Goal: Task Accomplishment & Management: Complete application form

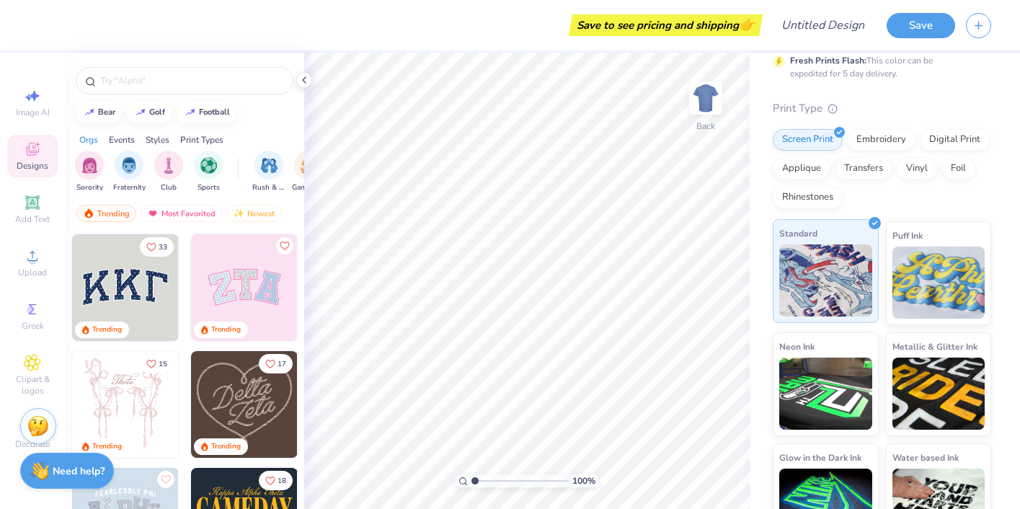
scroll to position [154, 0]
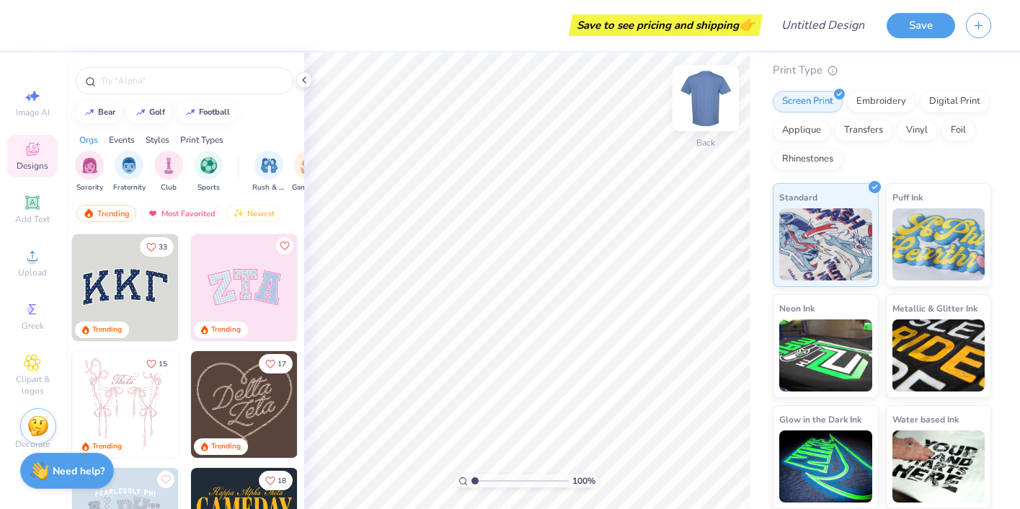
click at [698, 108] on img at bounding box center [706, 98] width 58 height 58
click at [698, 108] on img at bounding box center [705, 98] width 29 height 29
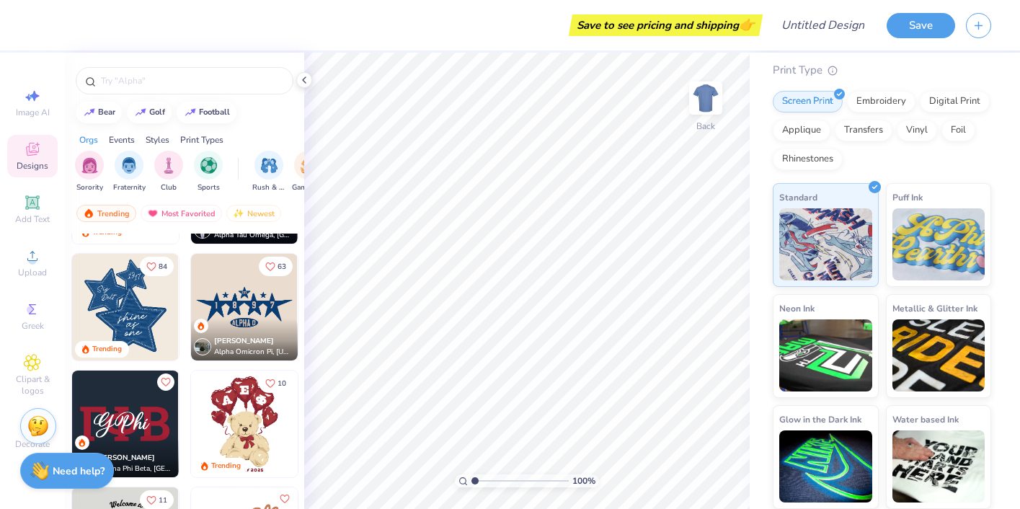
scroll to position [569, 0]
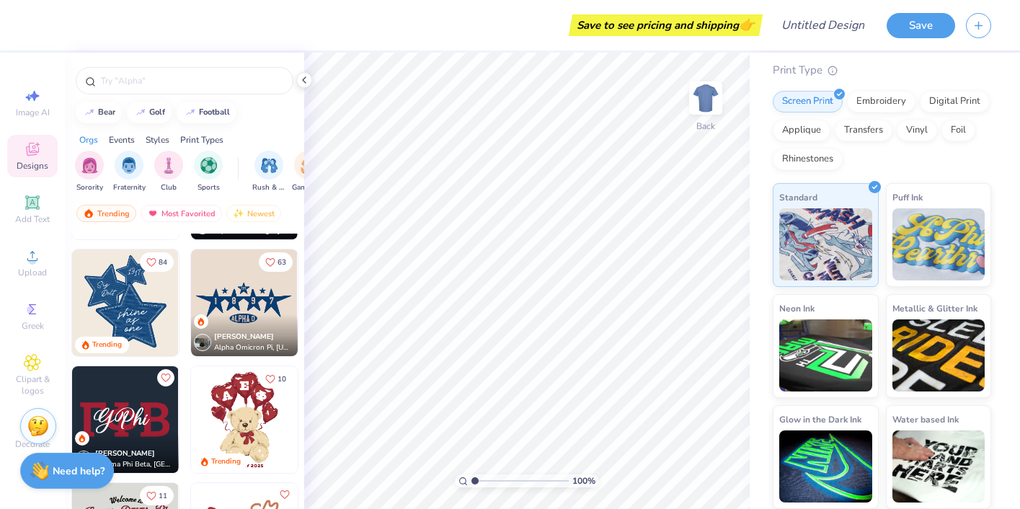
click at [190, 295] on img at bounding box center [137, 302] width 107 height 107
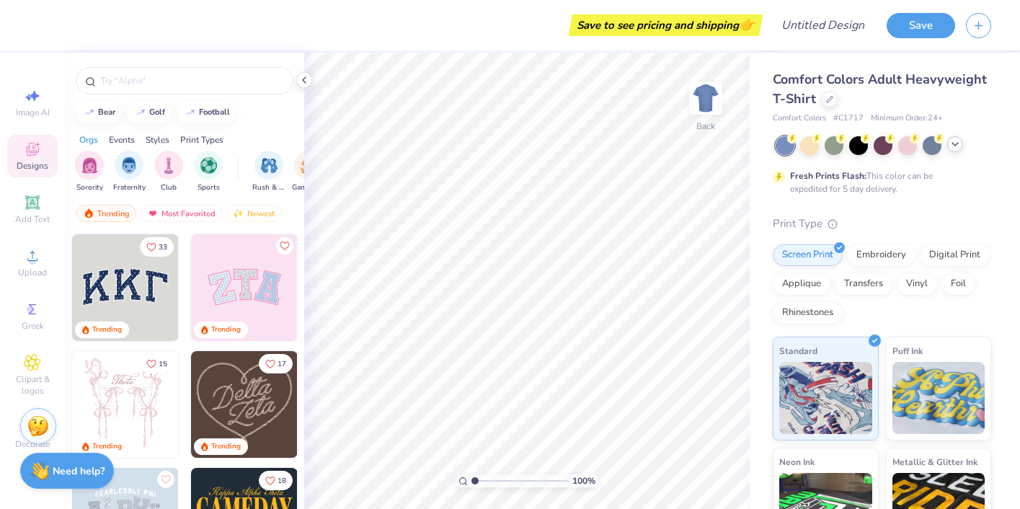
click at [957, 146] on icon at bounding box center [955, 144] width 12 height 12
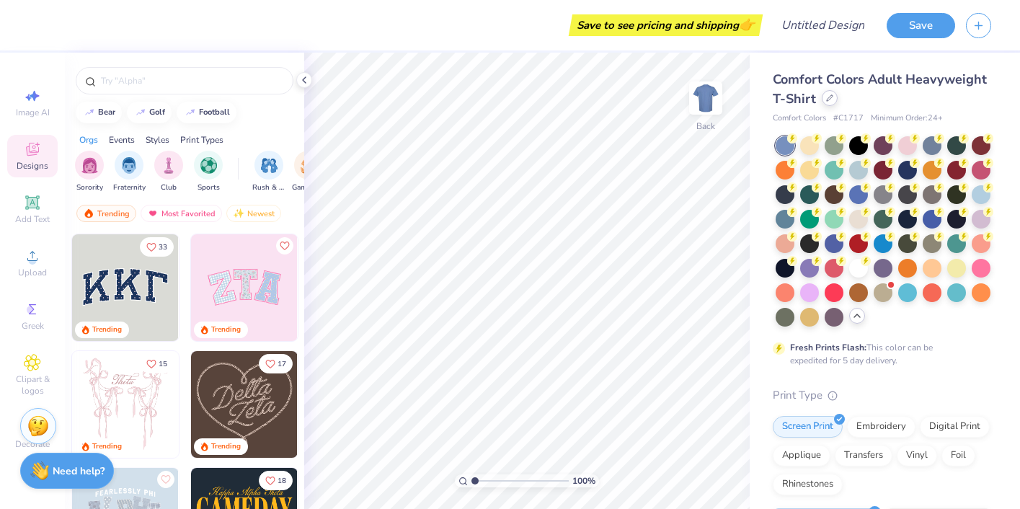
click at [828, 99] on icon at bounding box center [829, 97] width 7 height 7
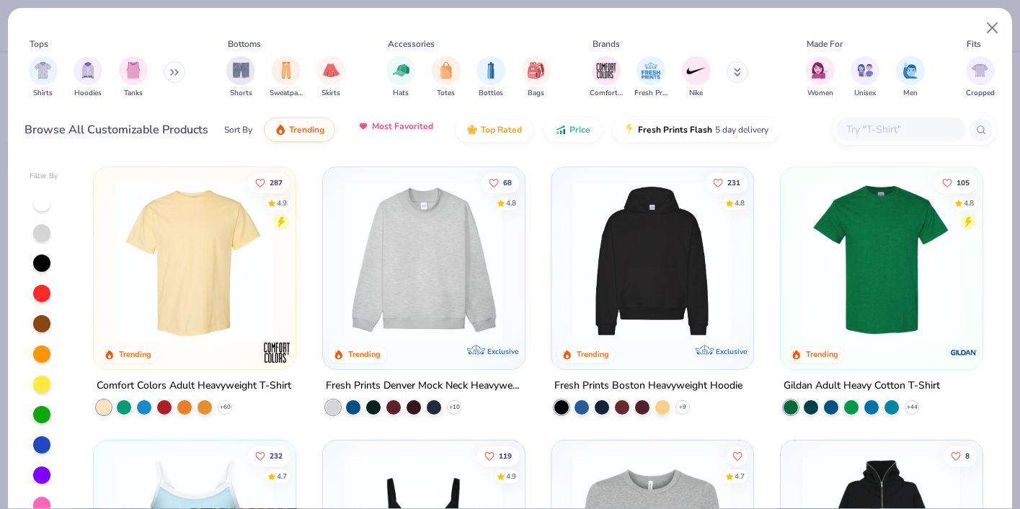
click at [402, 136] on button "Most Favorited" at bounding box center [395, 126] width 97 height 25
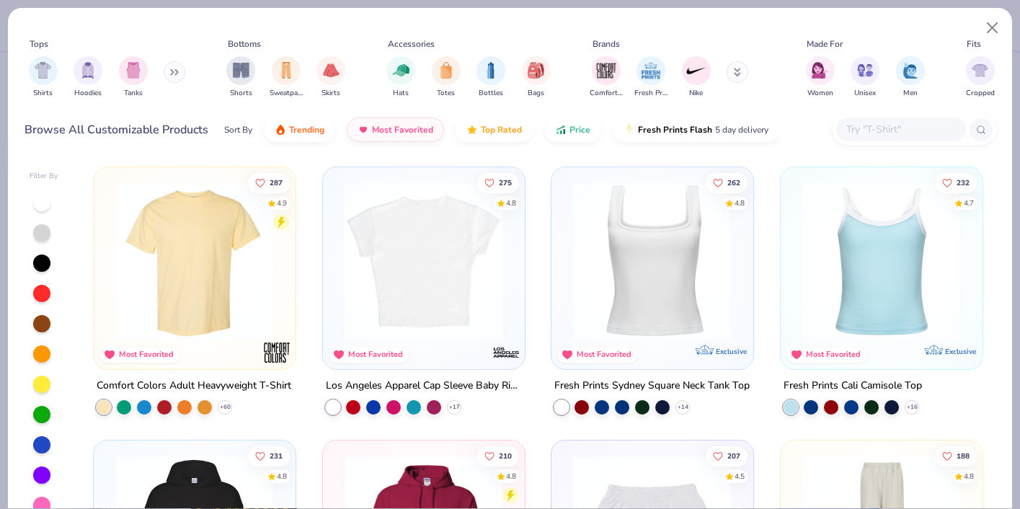
click at [413, 253] on div at bounding box center [423, 261] width 518 height 159
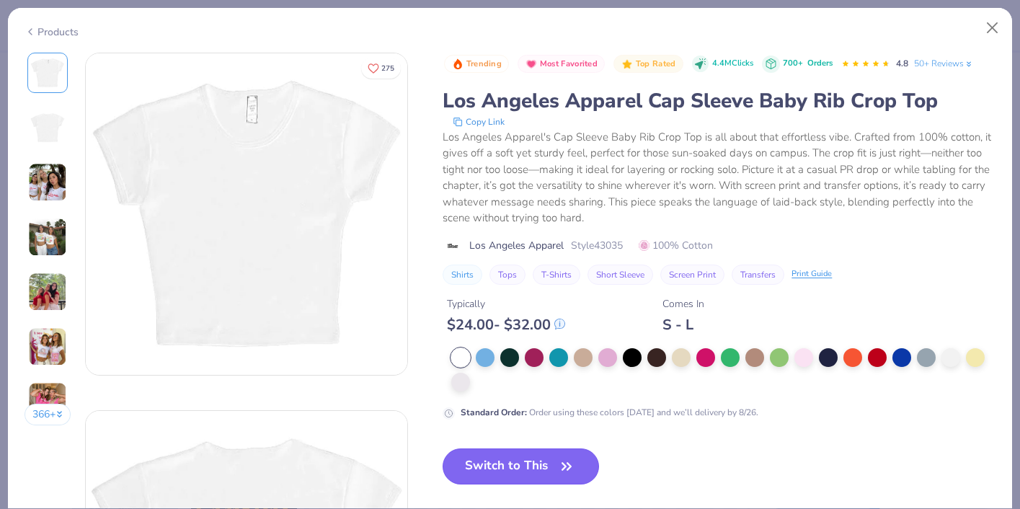
click at [519, 466] on button "Switch to This" at bounding box center [521, 466] width 156 height 36
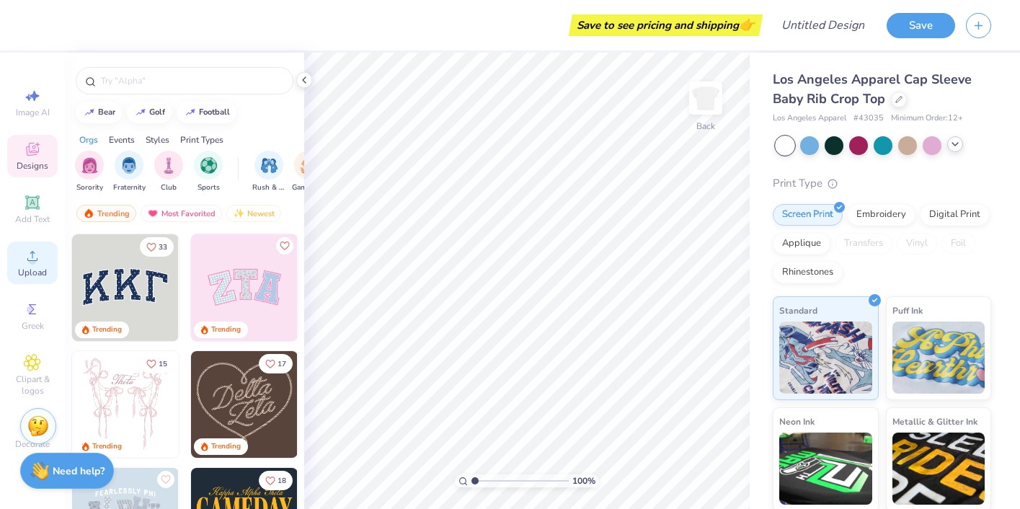
click at [37, 259] on icon at bounding box center [32, 256] width 10 height 10
click at [42, 96] on div "Image AI" at bounding box center [32, 102] width 50 height 43
select select "4"
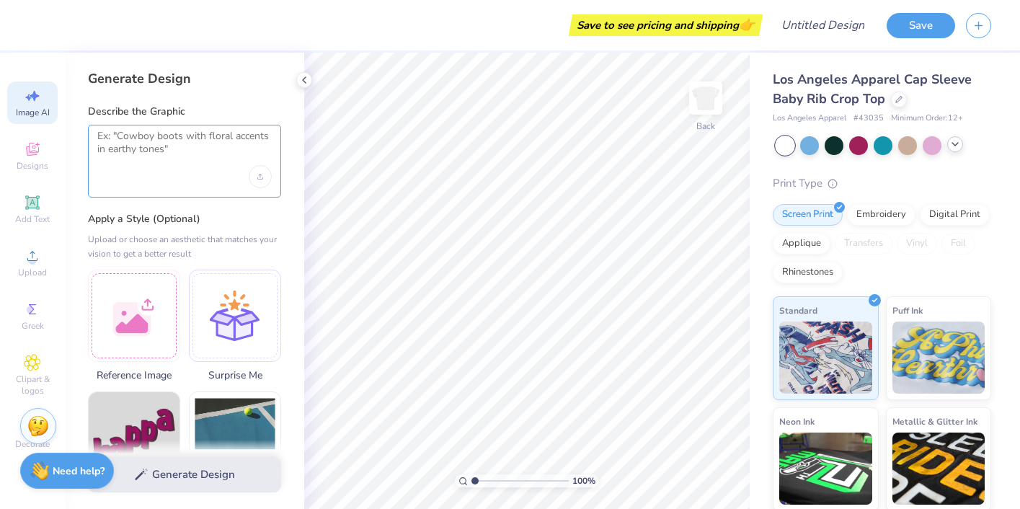
click at [192, 156] on textarea at bounding box center [184, 148] width 174 height 36
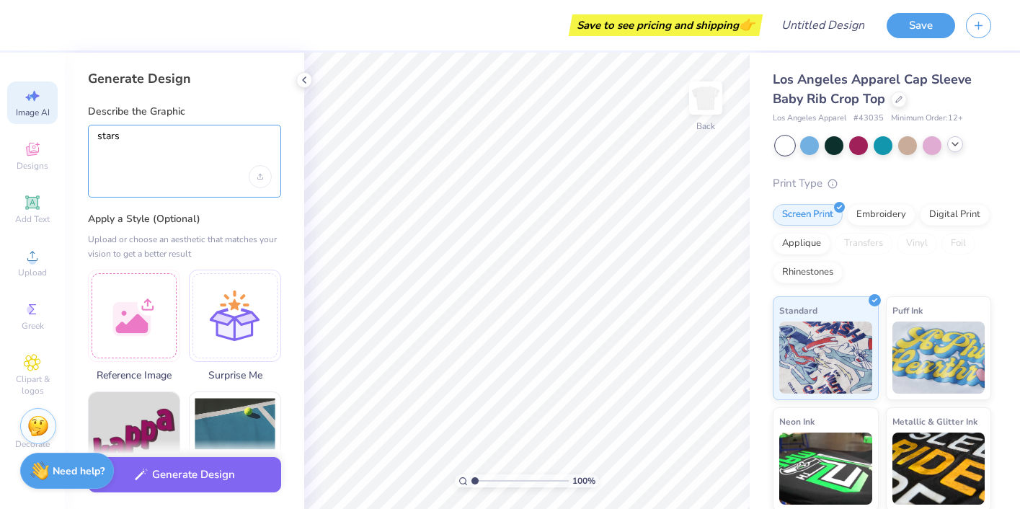
click at [99, 136] on textarea "stars" at bounding box center [184, 148] width 174 height 36
type textarea "royal blue stars"
click at [240, 300] on div at bounding box center [235, 313] width 92 height 92
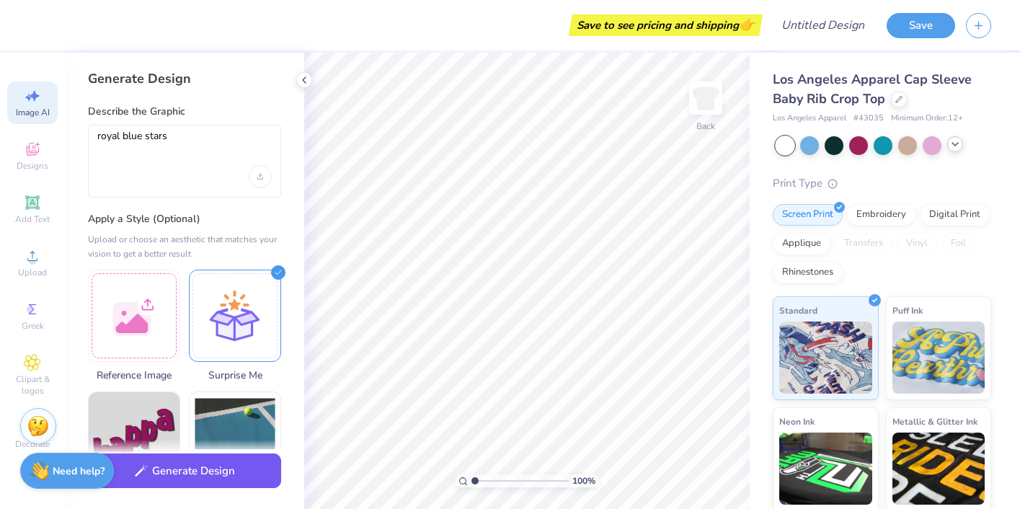
click at [251, 467] on button "Generate Design" at bounding box center [184, 470] width 193 height 35
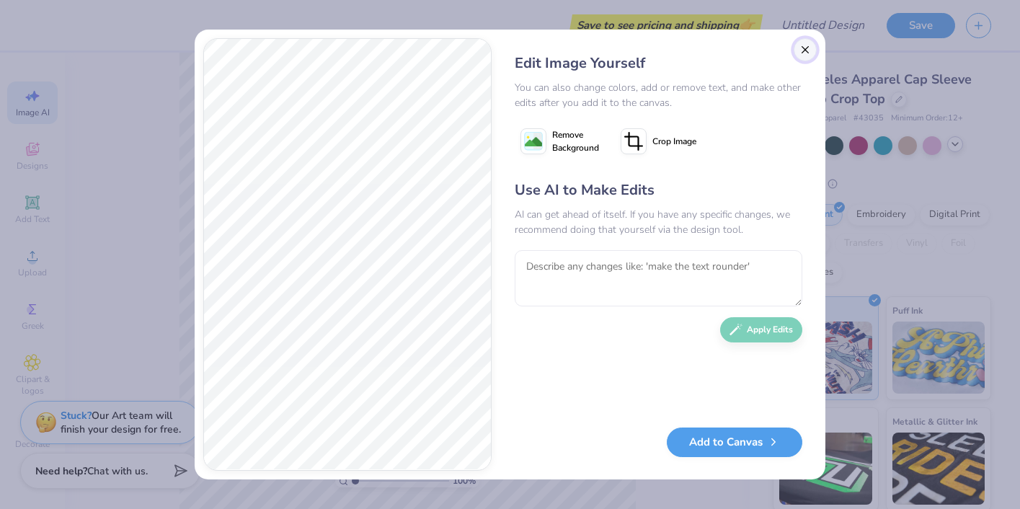
click at [803, 53] on button "Close" at bounding box center [805, 49] width 23 height 23
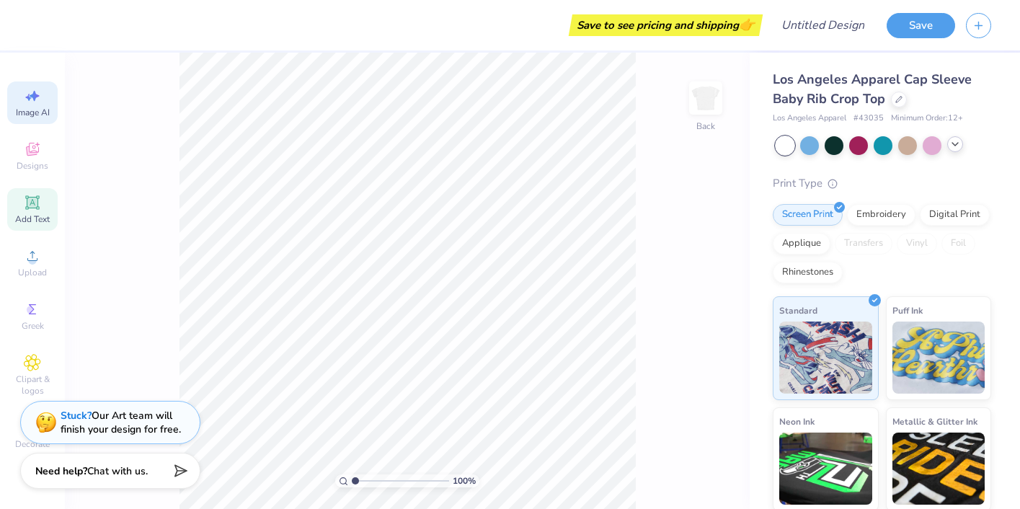
click at [29, 203] on icon at bounding box center [32, 202] width 11 height 11
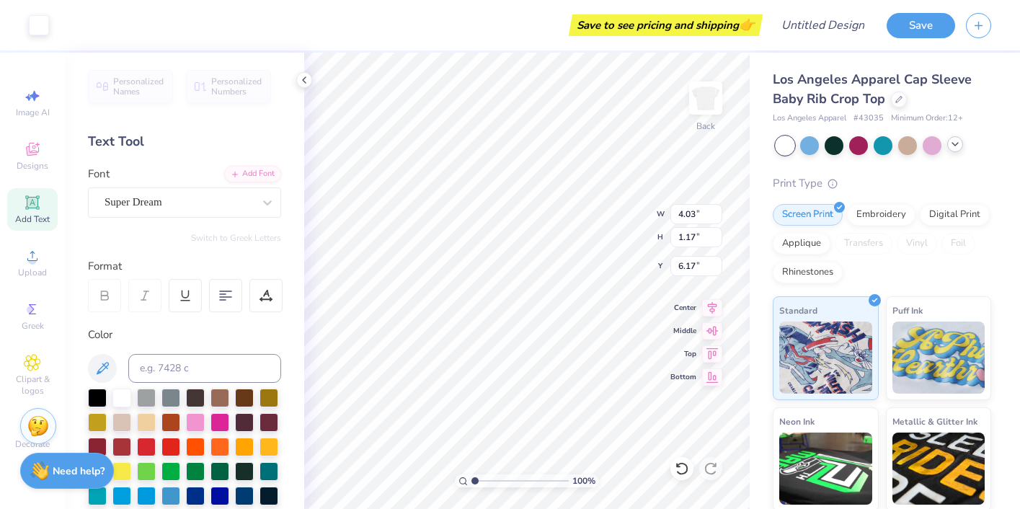
scroll to position [0, 0]
click at [39, 260] on icon at bounding box center [32, 255] width 17 height 17
click at [28, 260] on icon at bounding box center [32, 256] width 10 height 10
click at [22, 277] on span "Upload" at bounding box center [32, 273] width 29 height 12
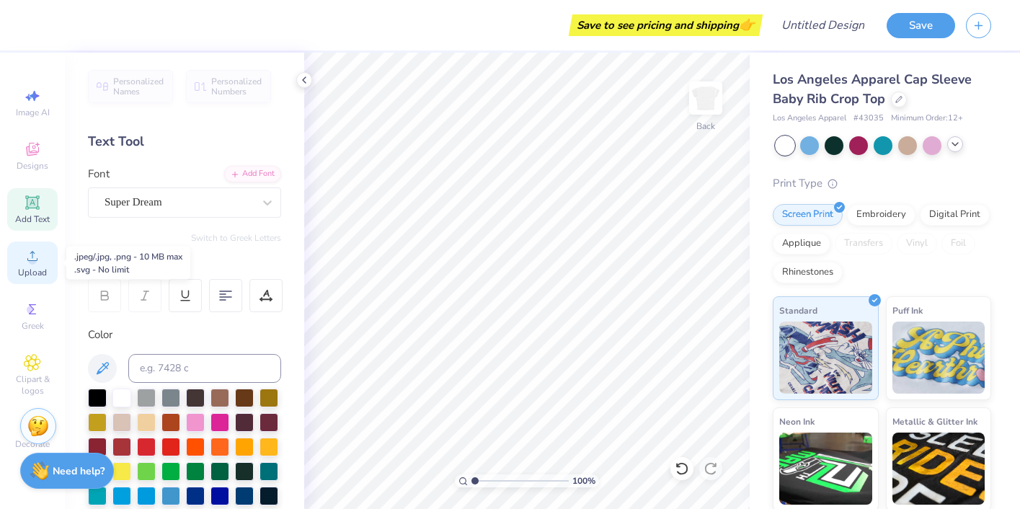
click at [30, 265] on div "Upload" at bounding box center [32, 263] width 50 height 43
click at [27, 261] on icon at bounding box center [32, 255] width 17 height 17
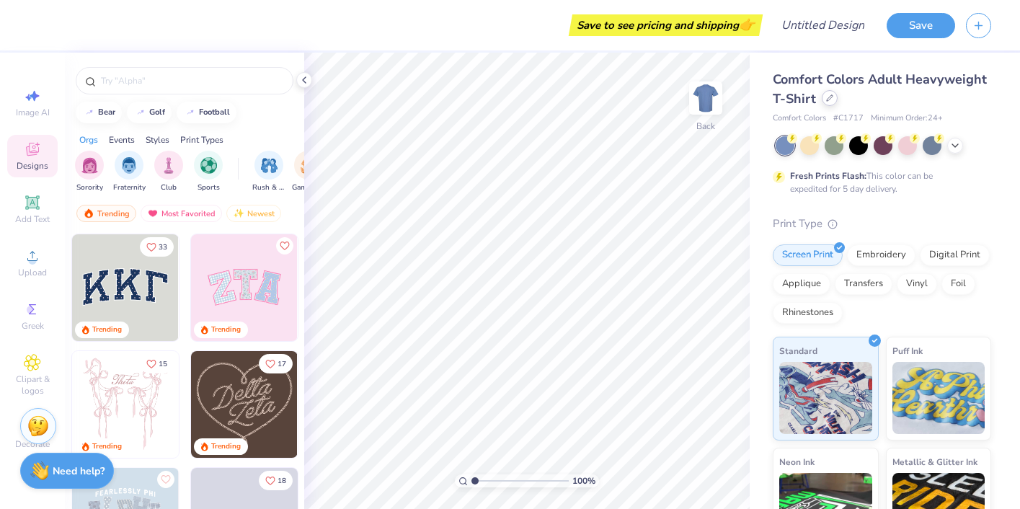
click at [831, 101] on icon at bounding box center [829, 97] width 7 height 7
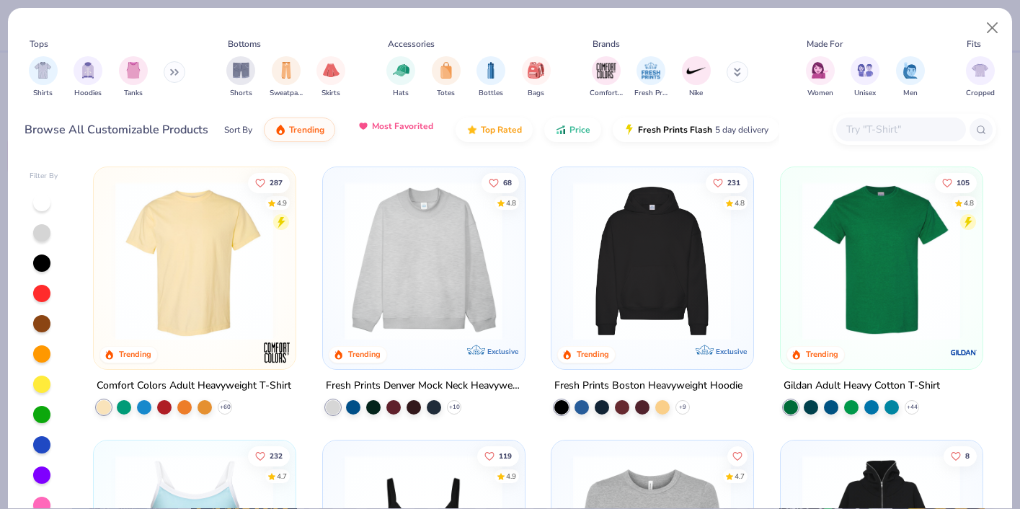
click at [376, 130] on span "Most Favorited" at bounding box center [402, 126] width 61 height 12
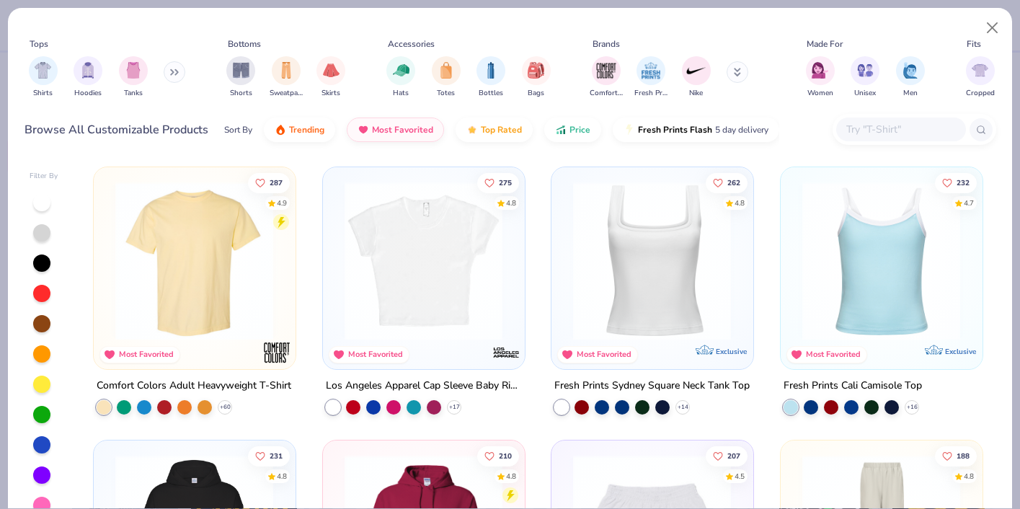
click at [411, 244] on img at bounding box center [423, 261] width 172 height 159
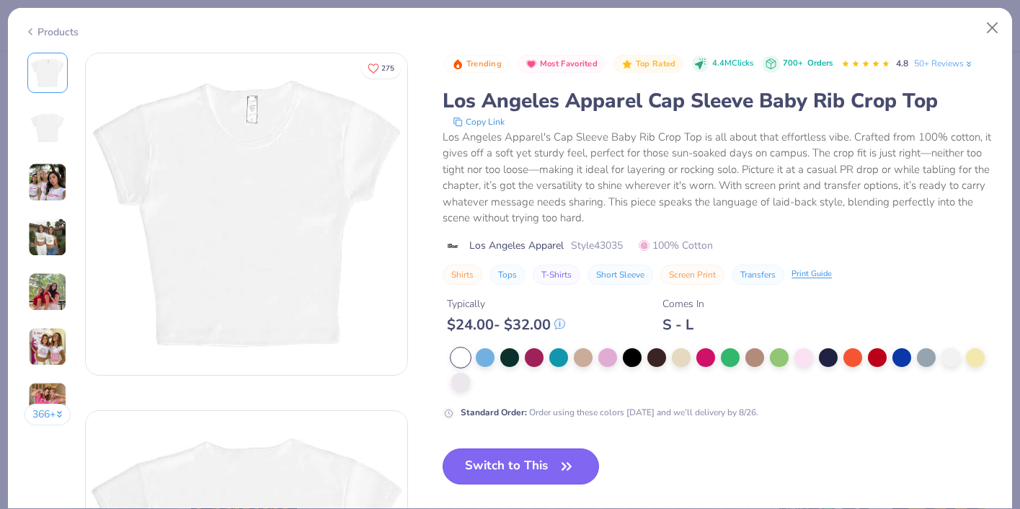
click at [513, 471] on button "Switch to This" at bounding box center [521, 466] width 156 height 36
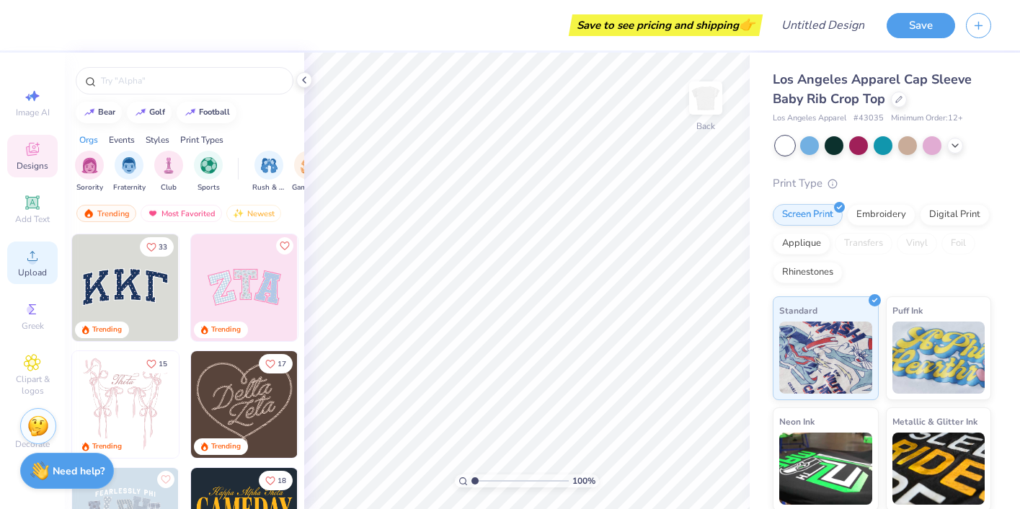
click at [19, 267] on span "Upload" at bounding box center [32, 273] width 29 height 12
click at [36, 104] on icon at bounding box center [32, 95] width 17 height 17
select select "4"
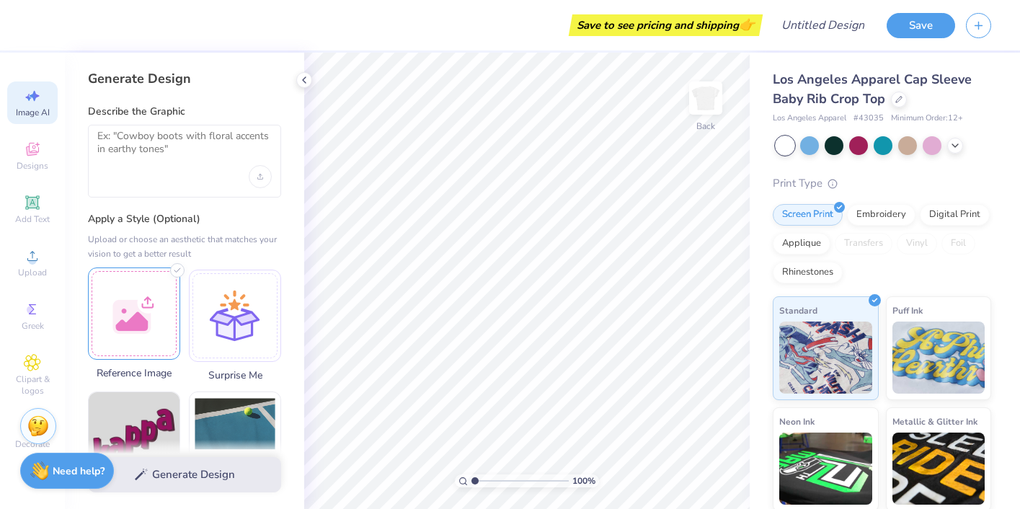
click at [133, 328] on div at bounding box center [134, 313] width 92 height 92
click at [135, 328] on div at bounding box center [134, 313] width 92 height 92
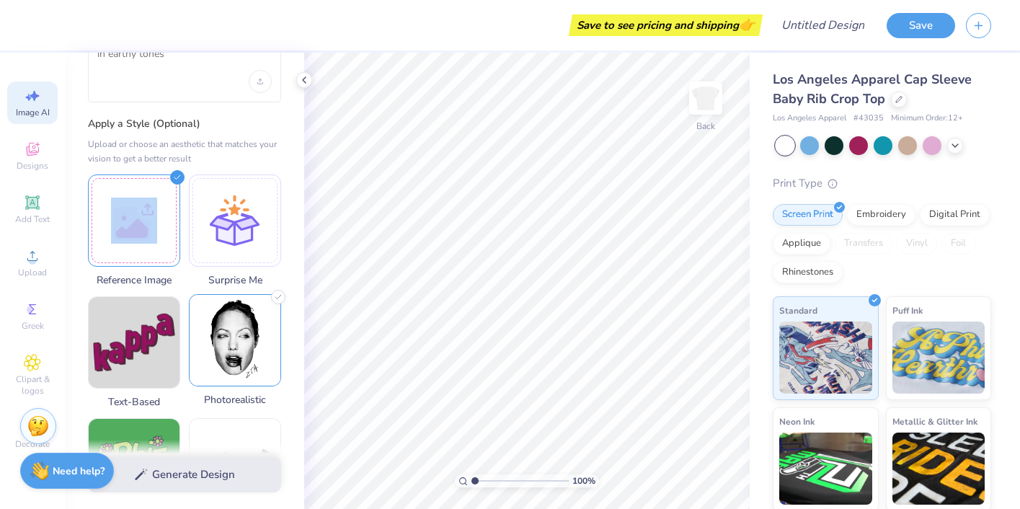
scroll to position [104, 0]
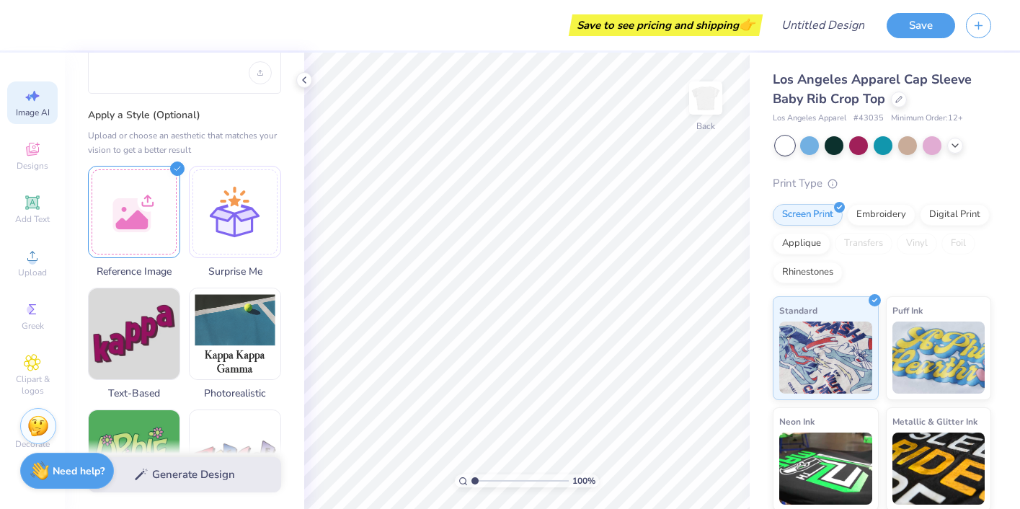
click at [205, 472] on div "Generate Design" at bounding box center [184, 475] width 239 height 70
click at [151, 208] on div at bounding box center [134, 210] width 92 height 92
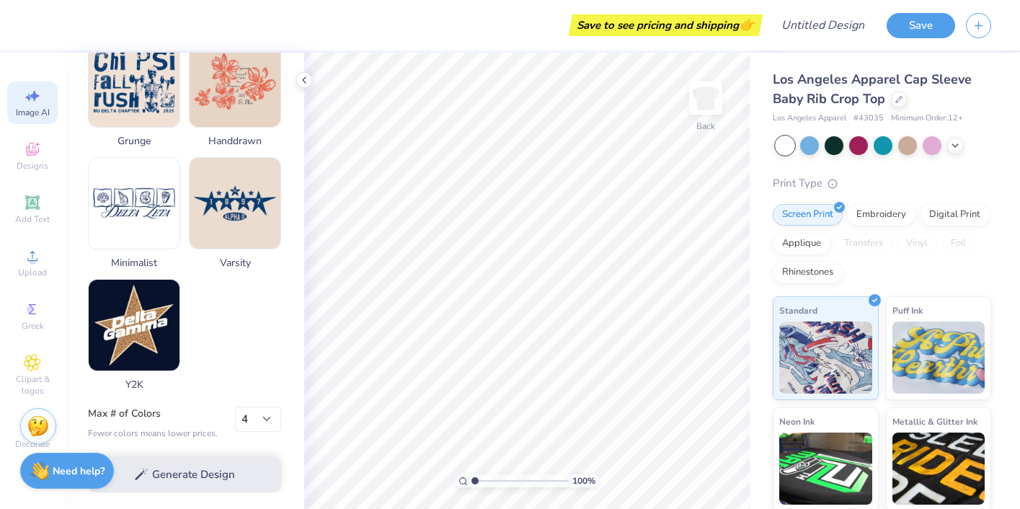
scroll to position [721, 0]
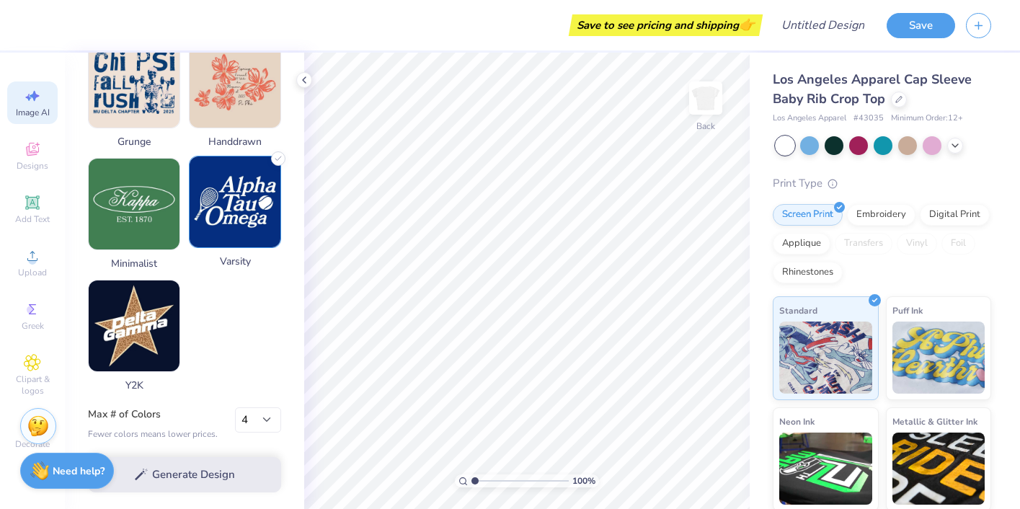
click at [221, 208] on img at bounding box center [235, 201] width 91 height 91
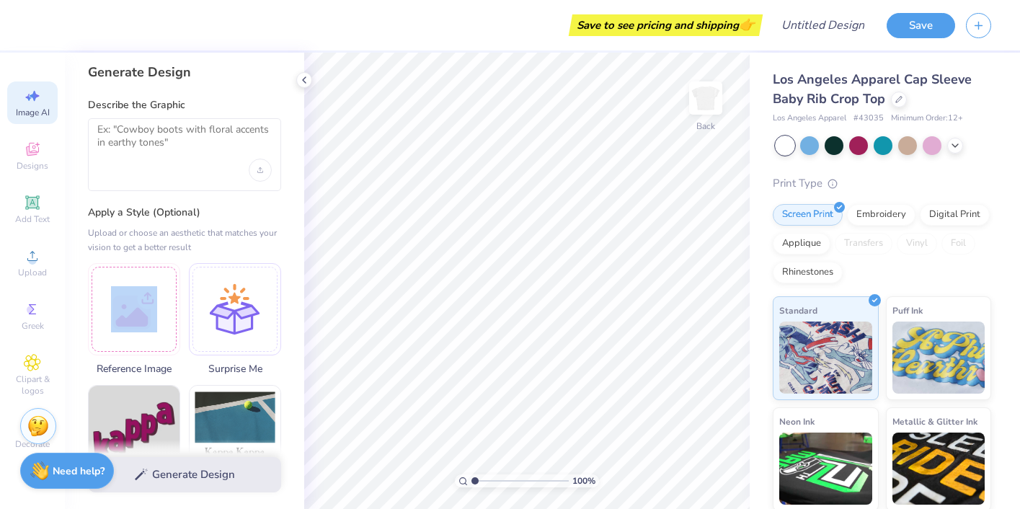
scroll to position [0, 0]
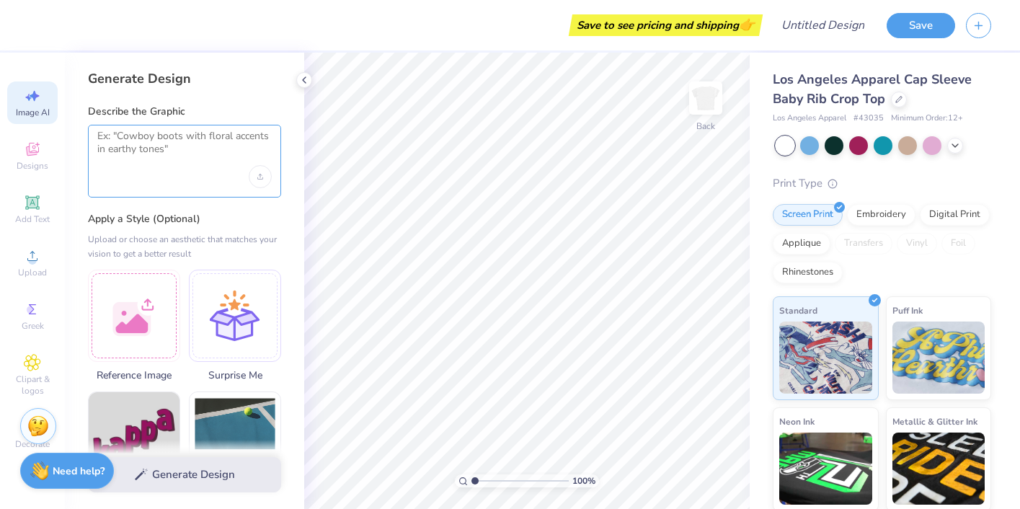
click at [195, 147] on textarea at bounding box center [184, 148] width 174 height 36
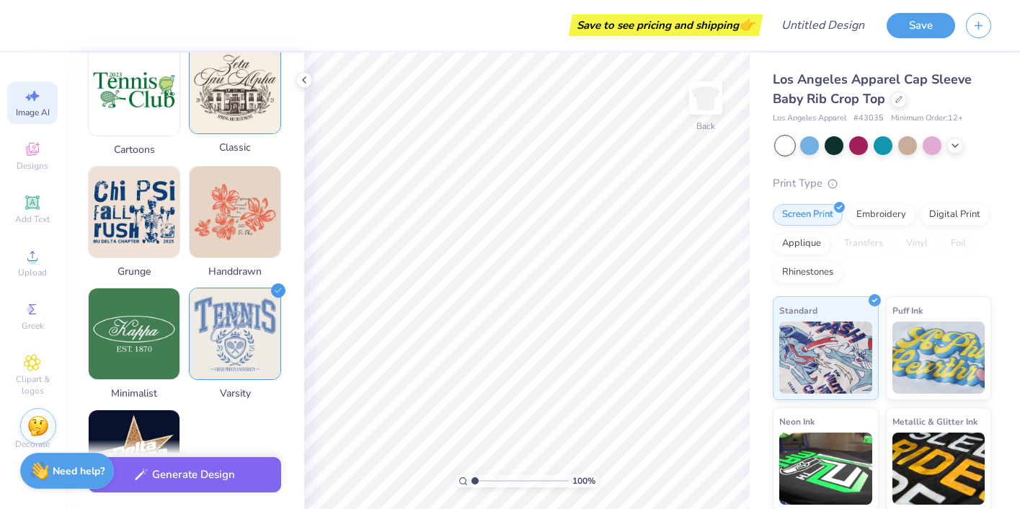
scroll to position [593, 0]
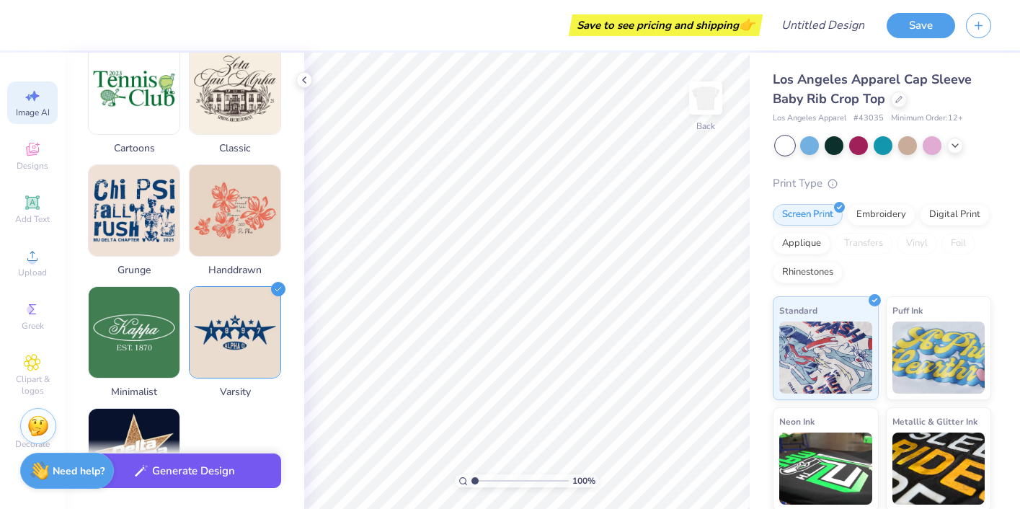
type textarea "alpha Kappa Delta Phi with blue stars"
click at [219, 471] on button "Generate Design" at bounding box center [184, 470] width 193 height 35
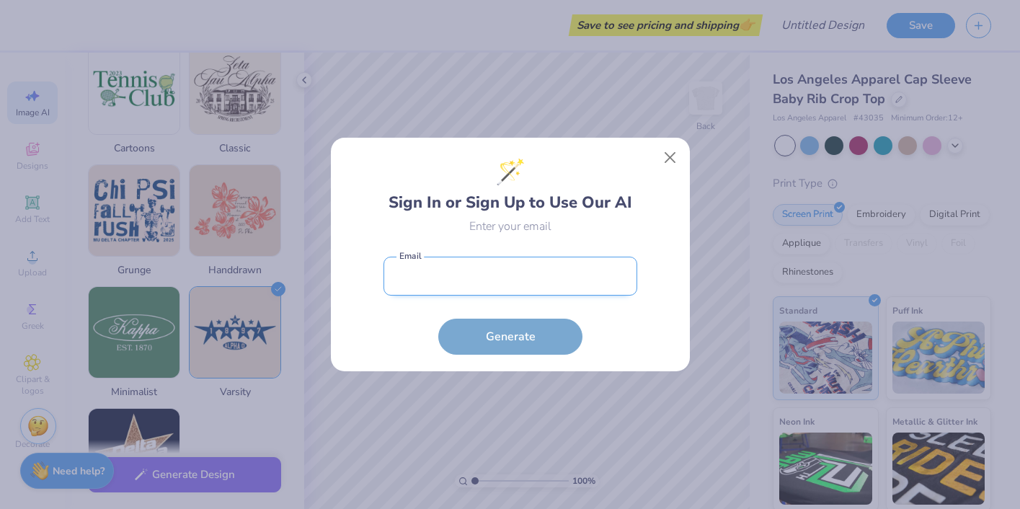
click at [497, 267] on input "email" at bounding box center [511, 277] width 254 height 40
type input "ok.elocin@gmail.com"
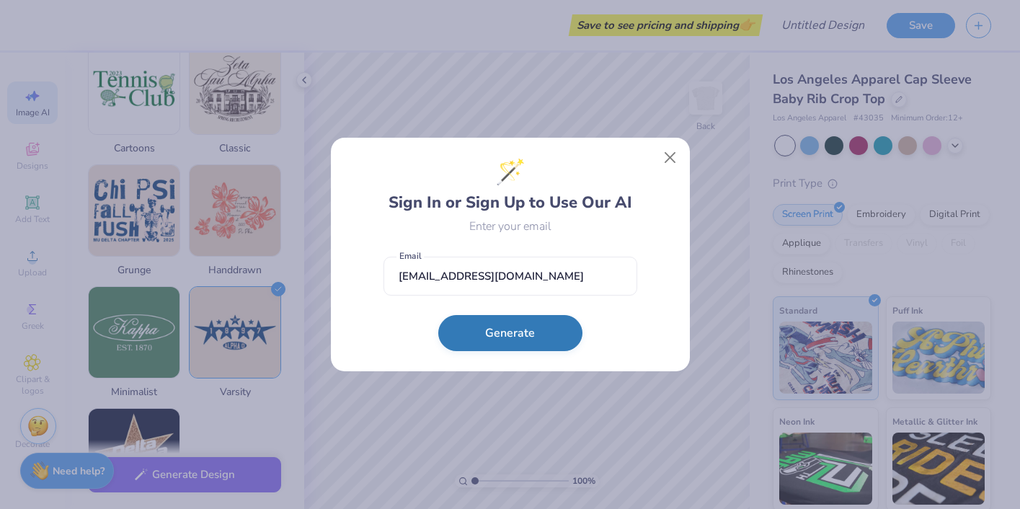
click at [475, 342] on button "Generate" at bounding box center [510, 333] width 144 height 36
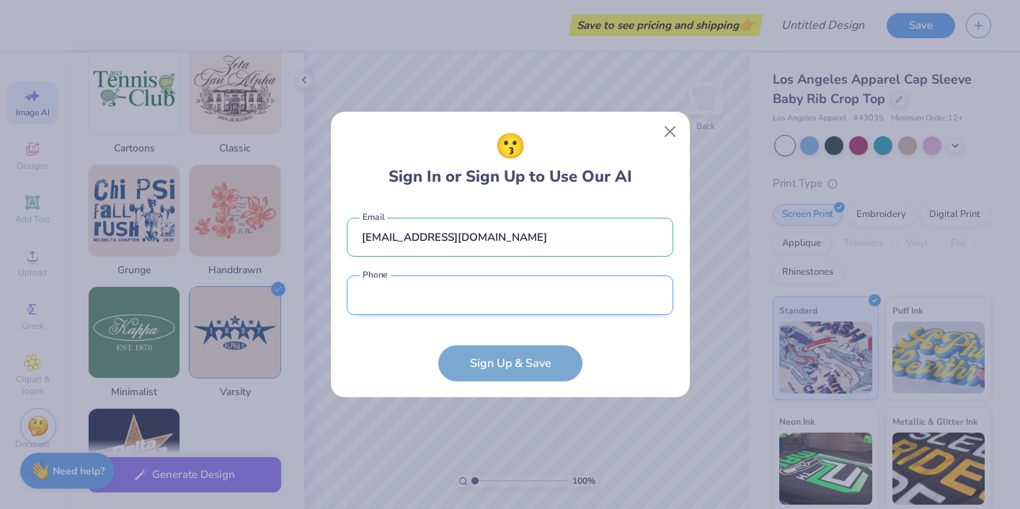
click at [469, 301] on input "tel" at bounding box center [510, 295] width 327 height 40
type input "(917) 930-6919"
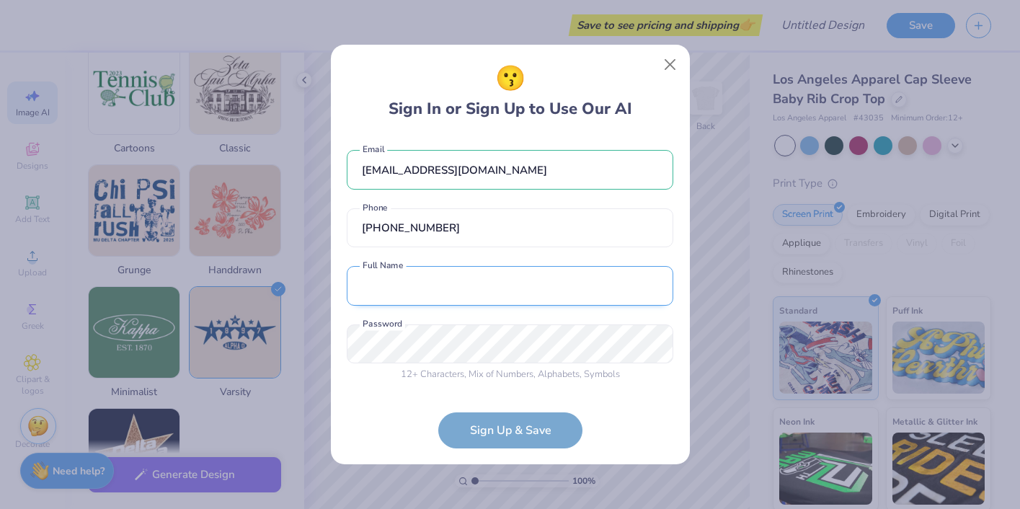
click at [476, 296] on input "text" at bounding box center [510, 286] width 327 height 40
type input "Nicole Ko"
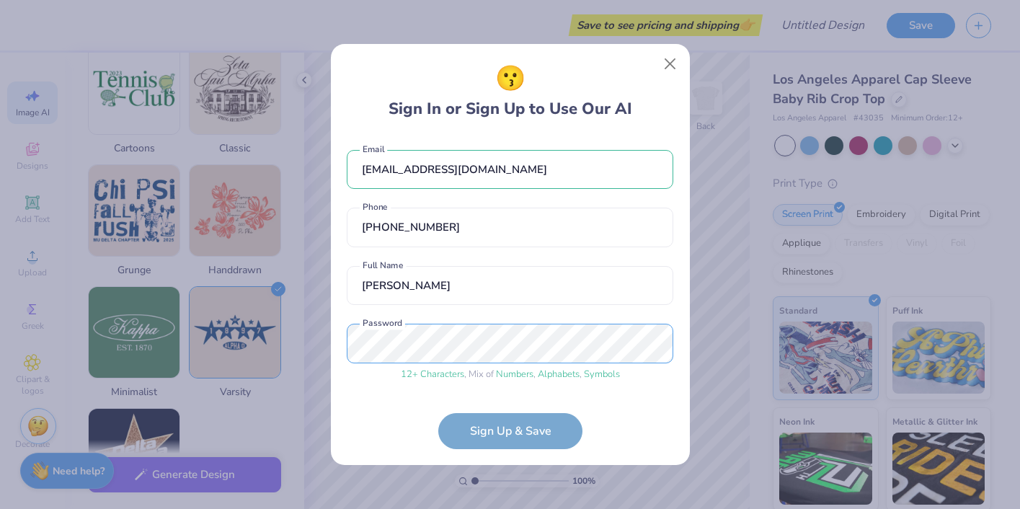
scroll to position [53, 0]
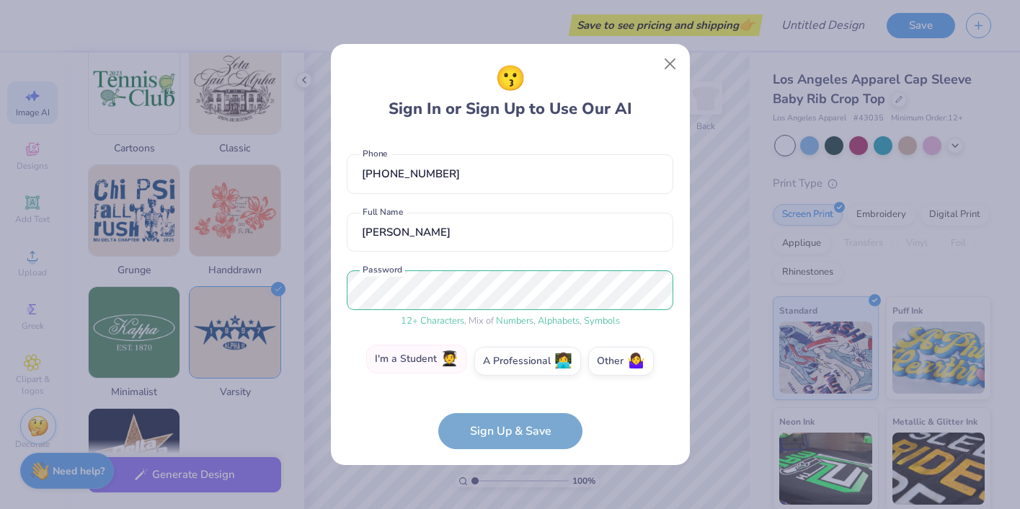
click at [444, 363] on label "I'm a Student 🧑‍🎓" at bounding box center [416, 359] width 101 height 29
click at [505, 414] on input "I'm a Student 🧑‍🎓" at bounding box center [509, 418] width 9 height 9
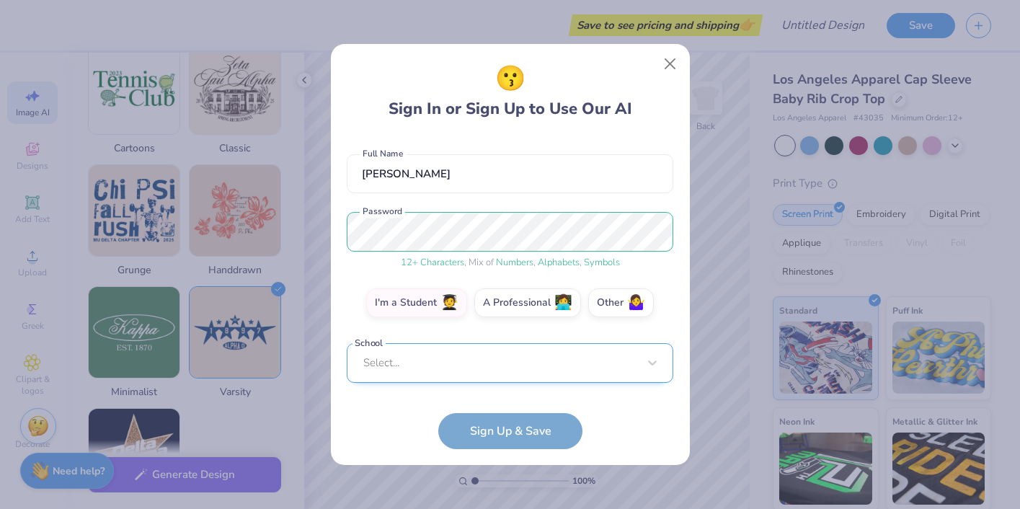
click at [542, 370] on div "Select..." at bounding box center [510, 363] width 327 height 40
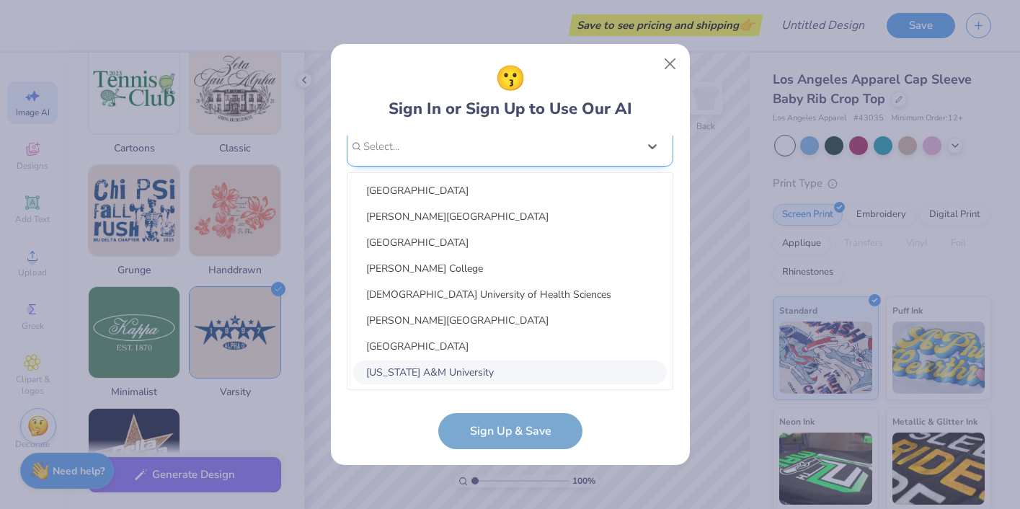
click at [542, 370] on div "Alabama A&M University" at bounding box center [510, 372] width 314 height 24
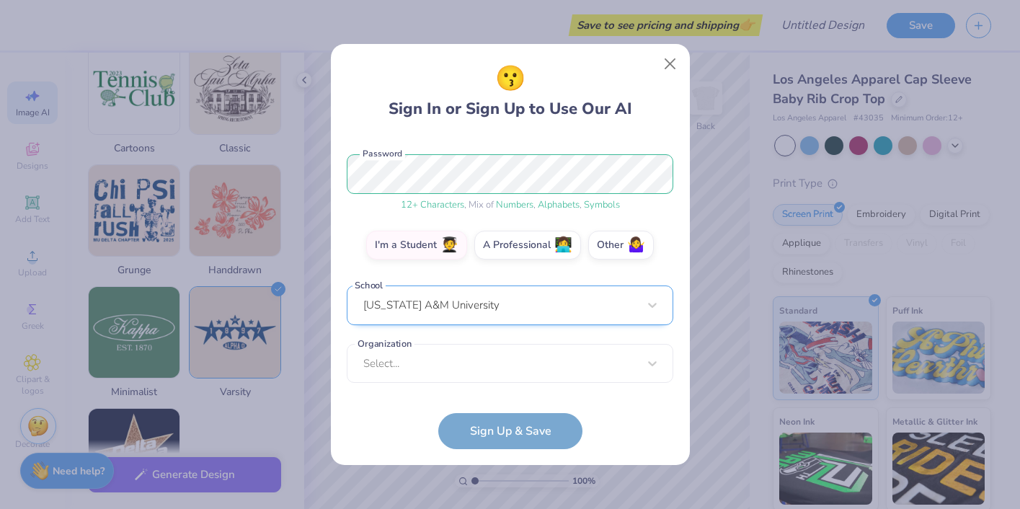
scroll to position [386, 0]
click at [542, 370] on div "Select..." at bounding box center [510, 363] width 327 height 40
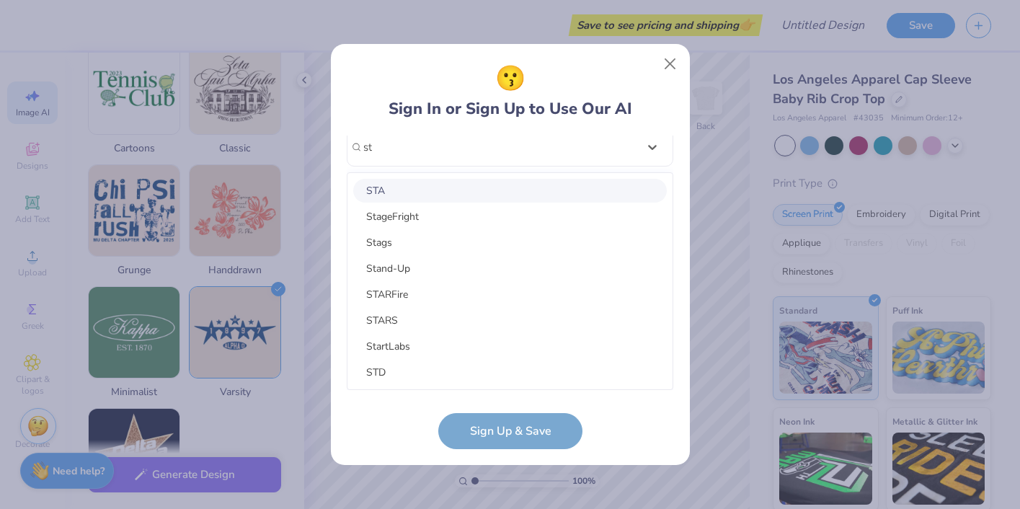
type input "st"
click at [689, 154] on div "😗 Sign In or Sign Up to Use Our AI ok.elocin@gmail.com Email (917) 930-6919 Pho…" at bounding box center [510, 254] width 360 height 422
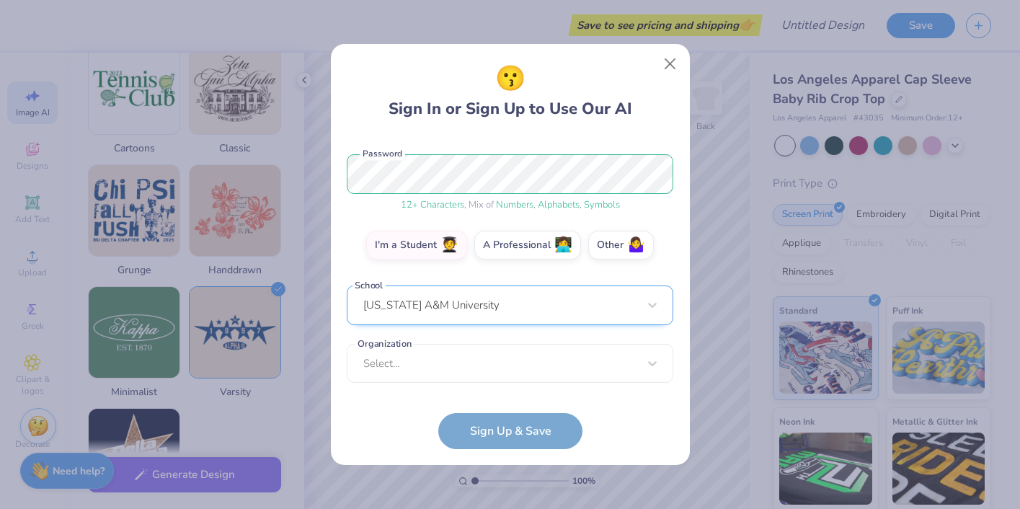
click at [546, 311] on div "Alabama A&M University" at bounding box center [510, 305] width 327 height 40
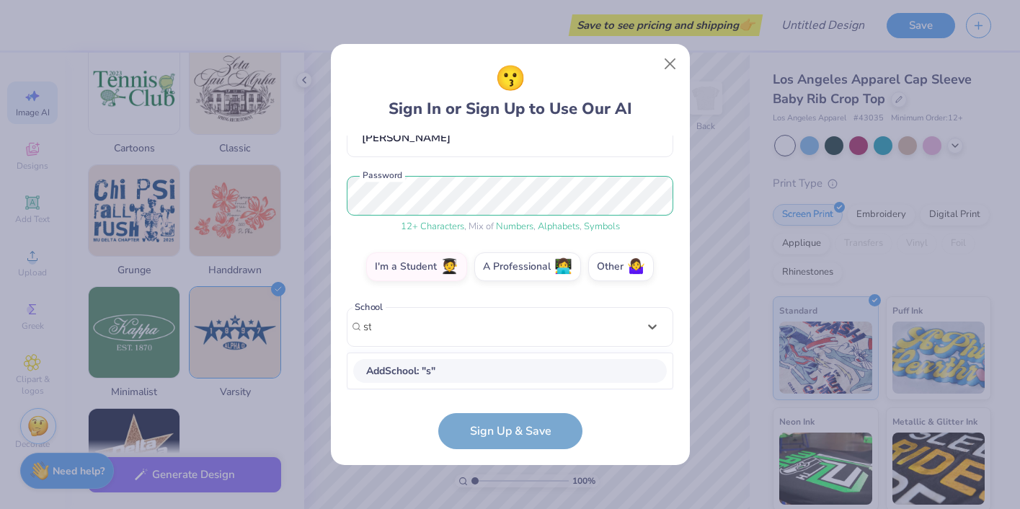
scroll to position [147, 0]
type input "stony"
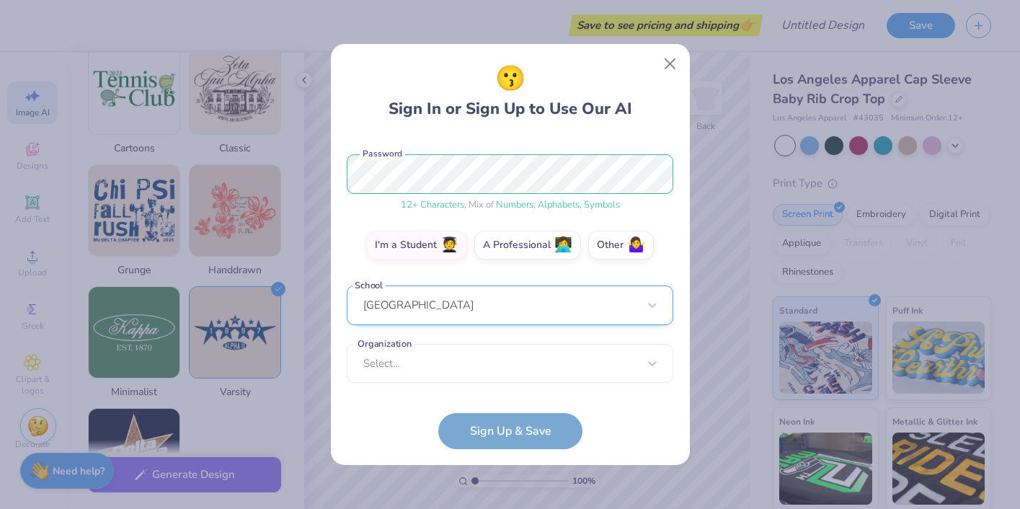
click at [500, 375] on div "Select..." at bounding box center [510, 364] width 327 height 40
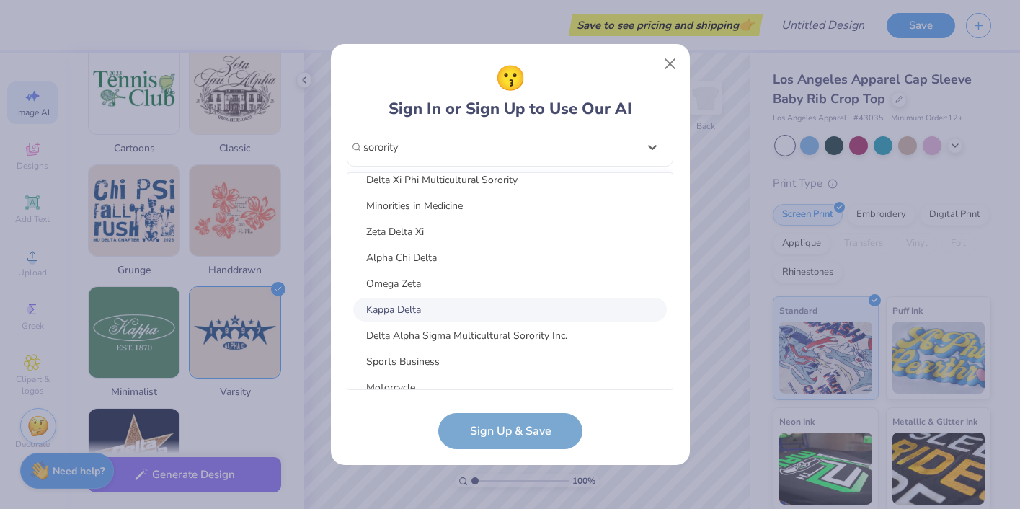
scroll to position [323, 0]
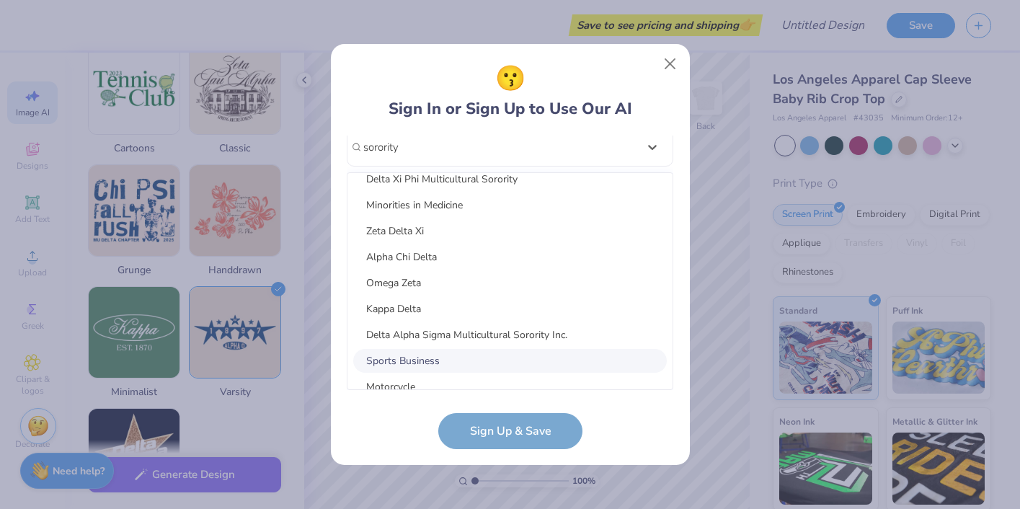
type input "sorority"
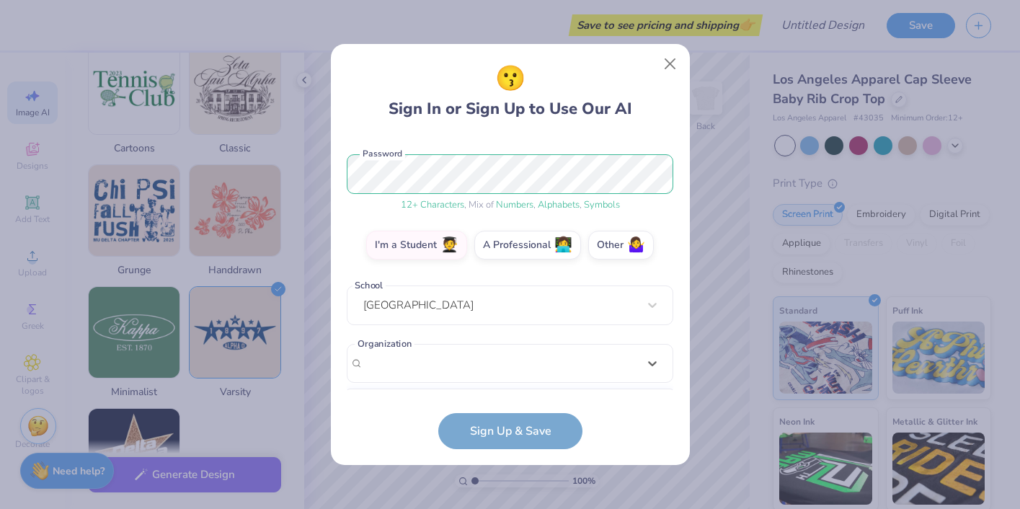
click at [480, 440] on form "ok.elocin@gmail.com Email (917) 930-6919 Phone Nicole Ko Full Name 12 + Charact…" at bounding box center [510, 293] width 327 height 314
click at [475, 383] on div "ok.elocin@gmail.com Email (917) 930-6919 Phone Nicole Ko Full Name 12 + Charact…" at bounding box center [510, 263] width 327 height 254
click at [476, 361] on div "option focused, 8 of 255. 255 results available. Use Up and Down to choose opti…" at bounding box center [510, 475] width 327 height 263
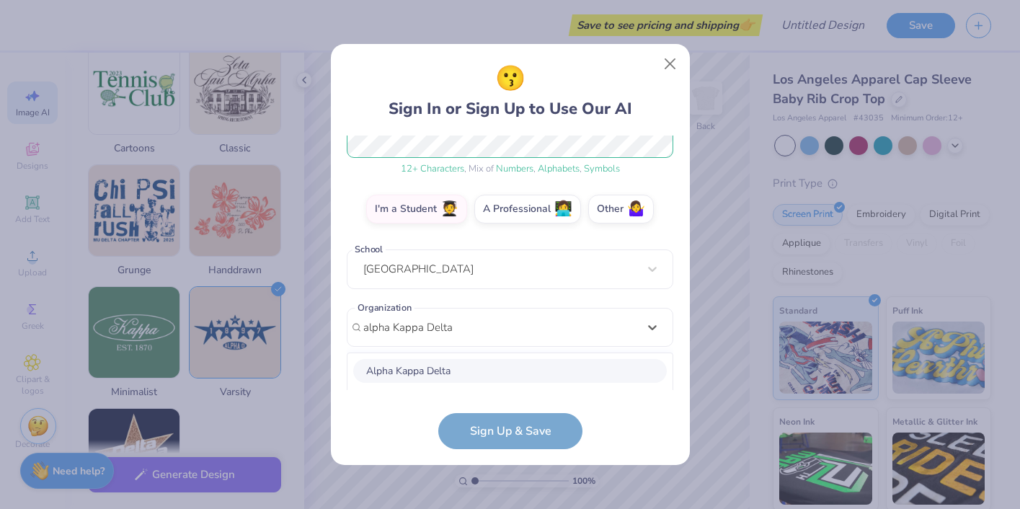
scroll to position [386, 0]
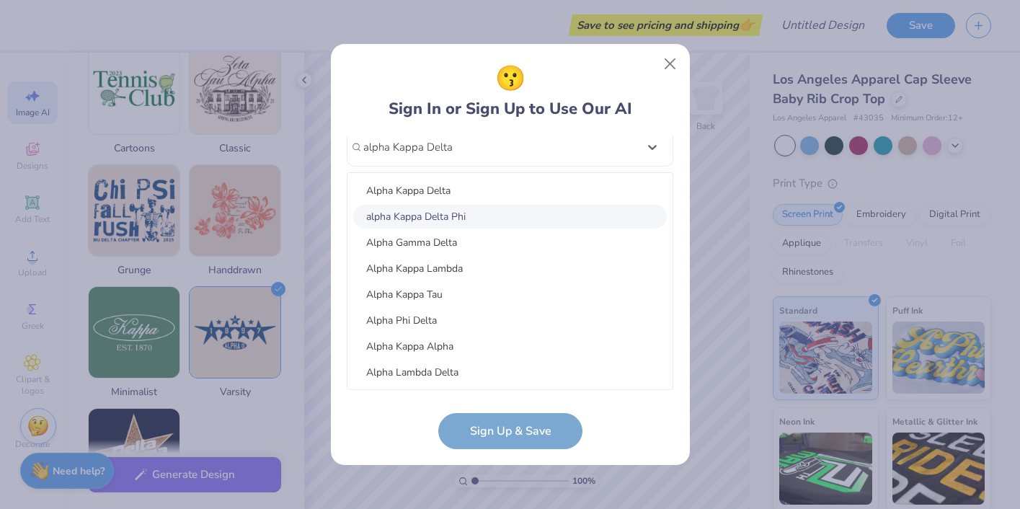
click at [417, 219] on div "alpha Kappa Delta Phi" at bounding box center [510, 217] width 314 height 24
type input "alpha Kappa Delta"
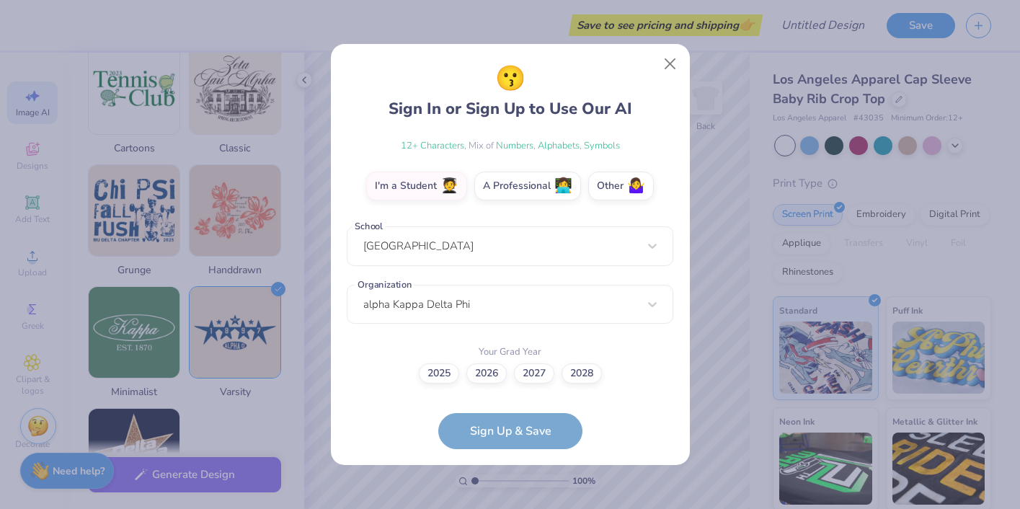
click at [517, 440] on form "ok.elocin@gmail.com Email (917) 930-6919 Phone Nicole Ko Full Name 12 + Charact…" at bounding box center [510, 293] width 327 height 314
click at [433, 375] on label "2025" at bounding box center [439, 371] width 40 height 20
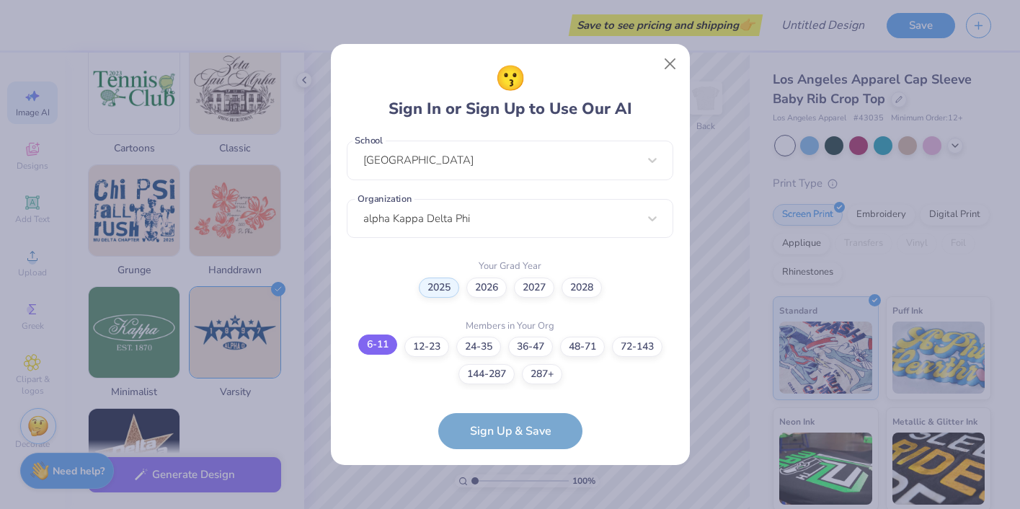
click at [378, 343] on label "6-11" at bounding box center [377, 345] width 39 height 20
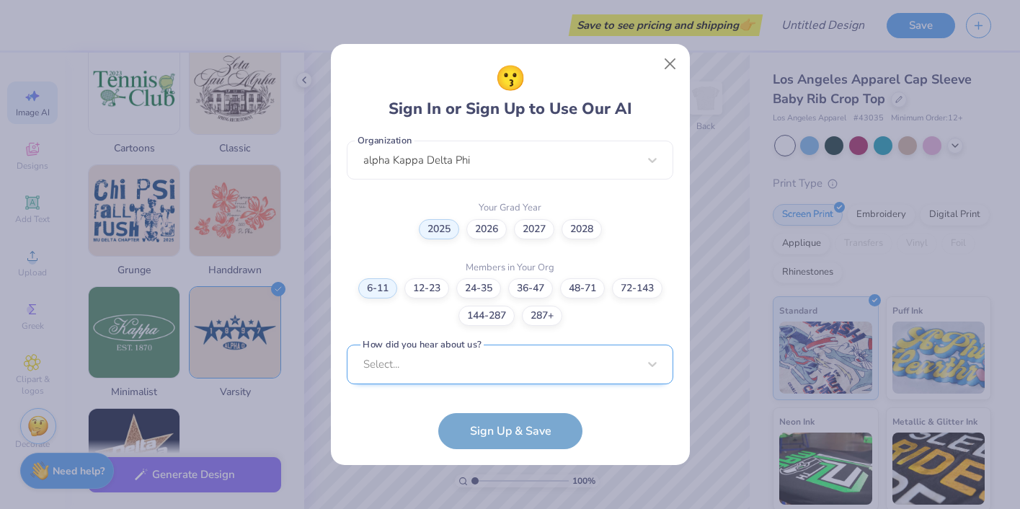
click at [489, 365] on div "Select..." at bounding box center [510, 365] width 327 height 40
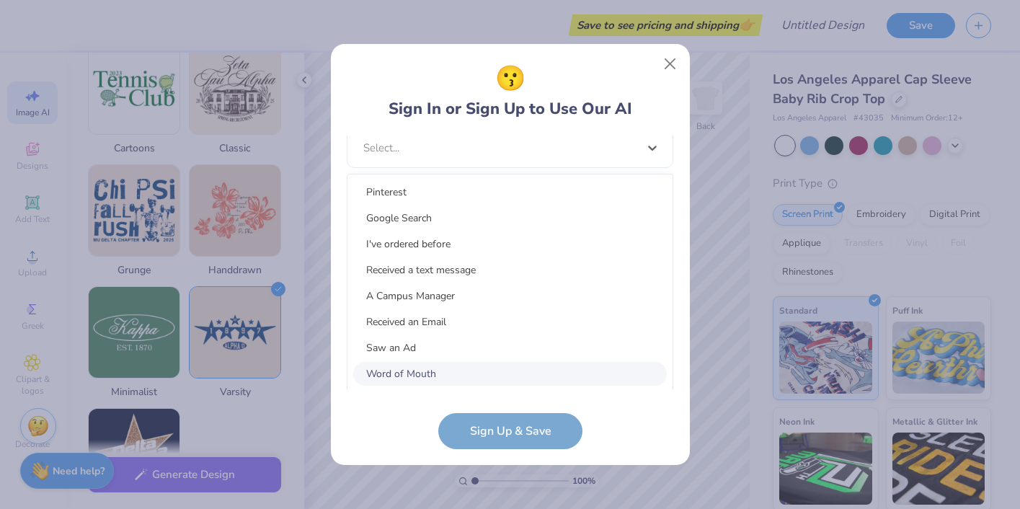
click at [490, 366] on div "Word of Mouth" at bounding box center [510, 374] width 314 height 24
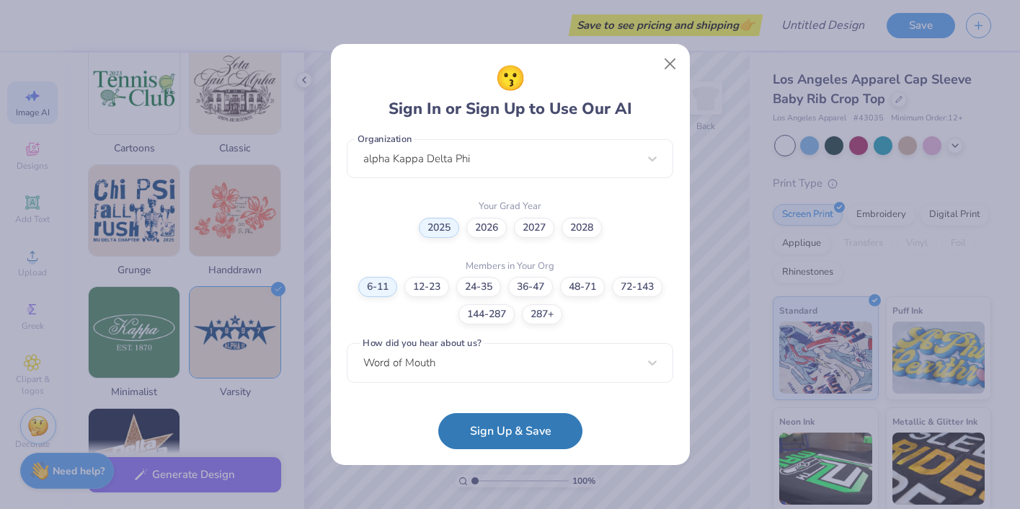
scroll to position [373, 0]
click at [491, 440] on button "Sign Up & Save" at bounding box center [510, 427] width 144 height 36
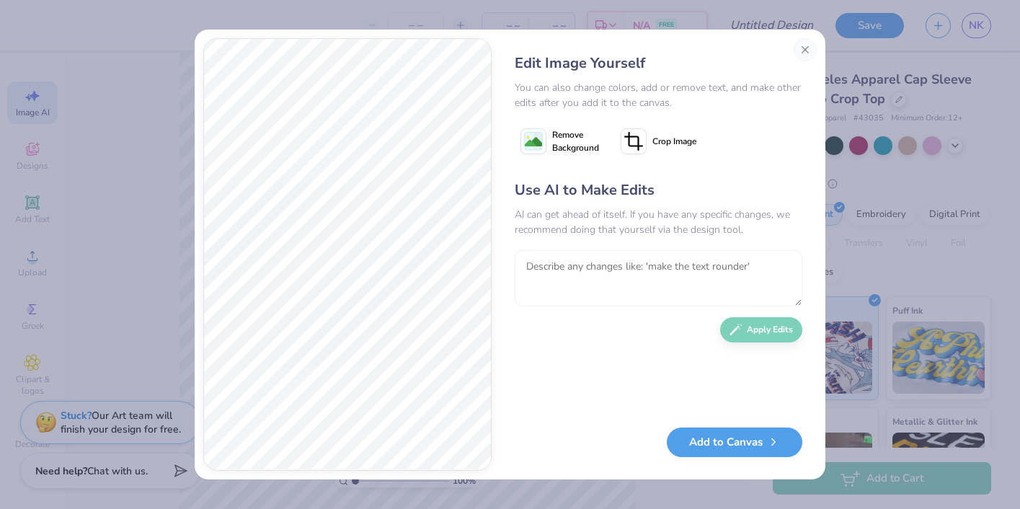
click at [581, 275] on textarea at bounding box center [659, 278] width 288 height 56
type textarea "make it for a girl"
click at [759, 328] on button "Apply Edits" at bounding box center [761, 326] width 82 height 25
